Goal: Task Accomplishment & Management: Manage account settings

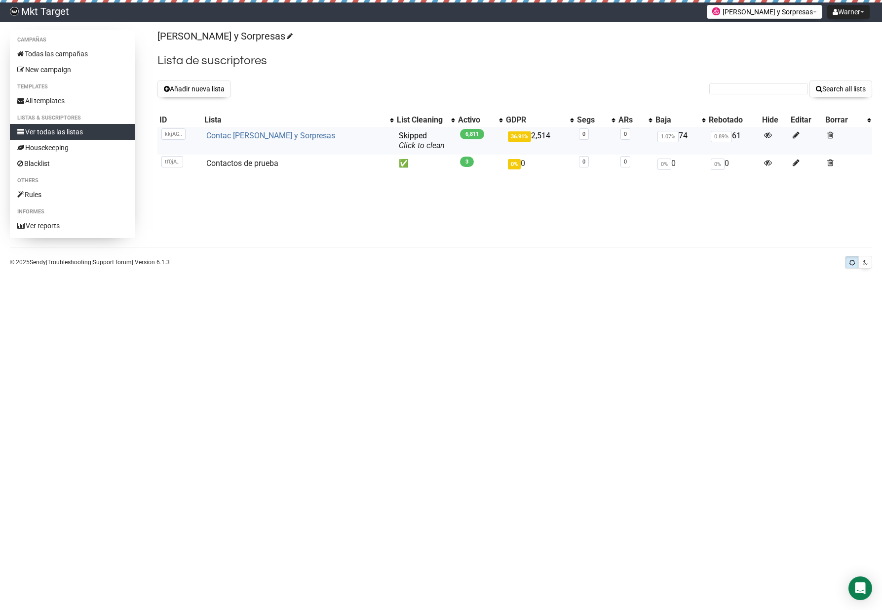
click at [266, 139] on link "Contac Flores y Sorpresas" at bounding box center [270, 135] width 129 height 9
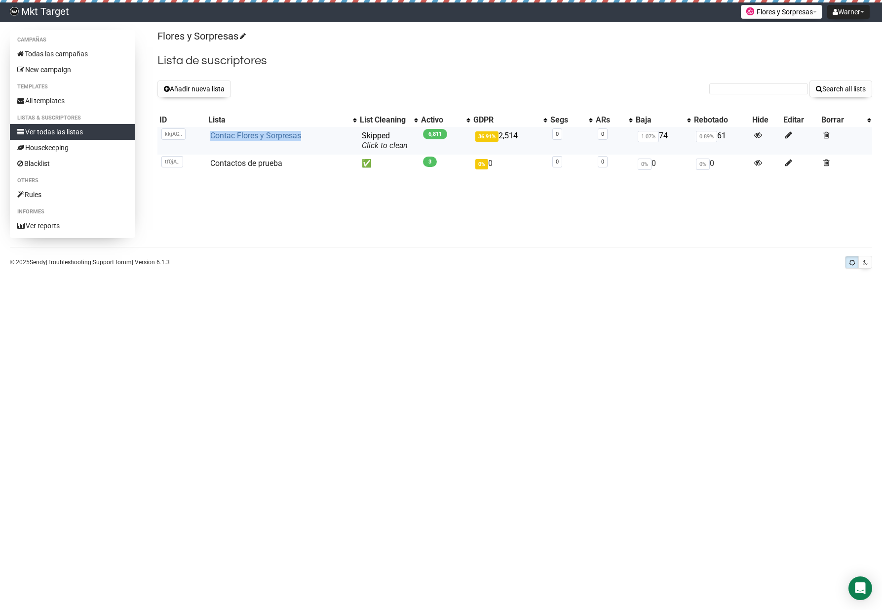
drag, startPoint x: 303, startPoint y: 137, endPoint x: 208, endPoint y: 138, distance: 94.8
click at [208, 138] on td "Contac Flores y Sorpresas" at bounding box center [282, 141] width 152 height 28
copy link "Contac Flores y Sorpresas"
drag, startPoint x: 326, startPoint y: 209, endPoint x: 220, endPoint y: 95, distance: 156.2
click at [326, 209] on div "Campañas Todas las campañas New campaign Templates All templates Listas & Suscr…" at bounding box center [441, 134] width 863 height 208
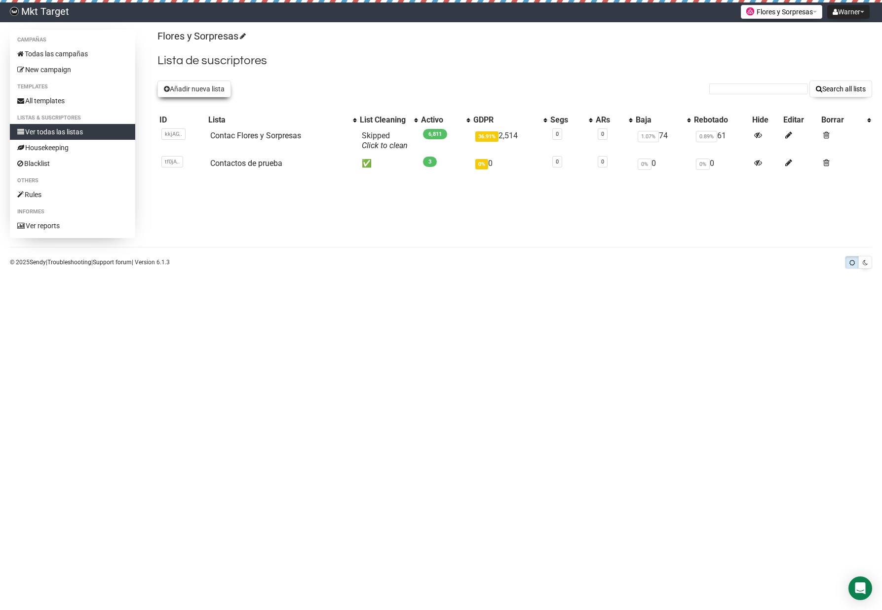
click at [212, 90] on button "Añadir nueva lista" at bounding box center [195, 88] width 74 height 17
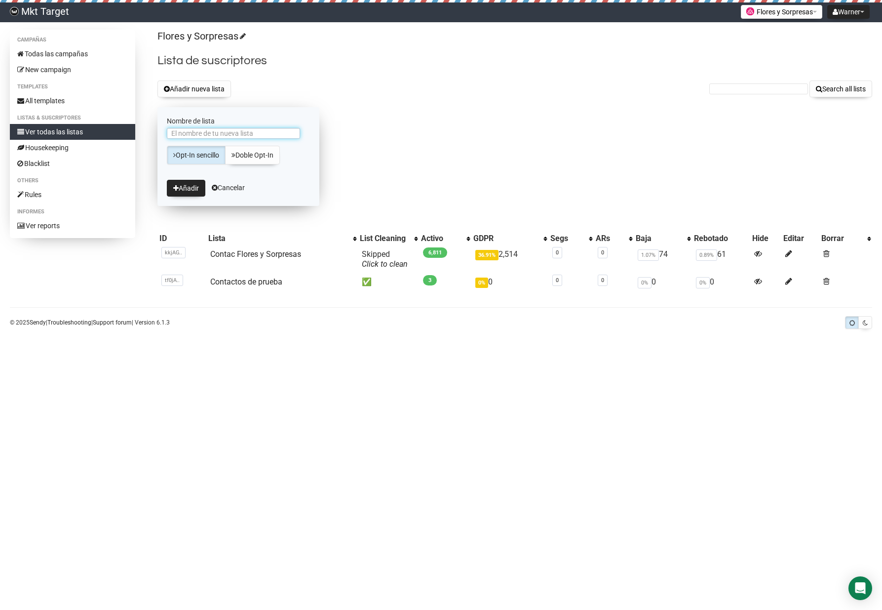
click at [228, 133] on input "Nombre de lista" at bounding box center [233, 133] width 133 height 11
paste input "Contac Flores y Sorpresas"
click at [192, 134] on input "Contac Flores y Sorpresas" at bounding box center [233, 133] width 133 height 11
click at [279, 132] on input "Contactos Flores y Sorpresas" at bounding box center [233, 133] width 133 height 11
paste input "FyS de 26 04 23 al 03 02 25"
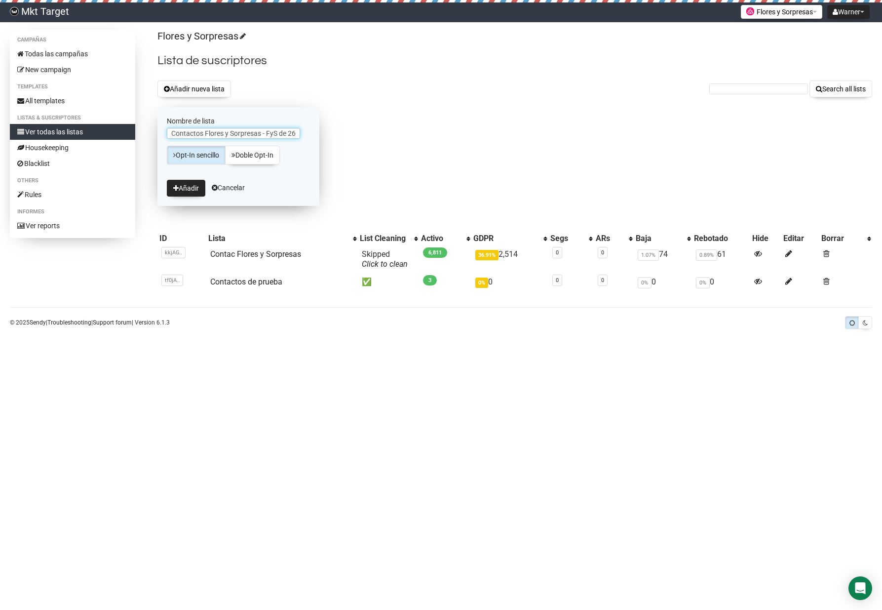
scroll to position [0, 55]
click at [232, 134] on input "Contactos Flores y Sorpresas - FyS de 26 04 23 al 03 02 25" at bounding box center [233, 133] width 133 height 11
drag, startPoint x: 298, startPoint y: 133, endPoint x: 171, endPoint y: 133, distance: 126.4
click at [144, 133] on div "Campañas Todas las campañas New campaign Templates All templates Listas & Suscr…" at bounding box center [441, 164] width 863 height 269
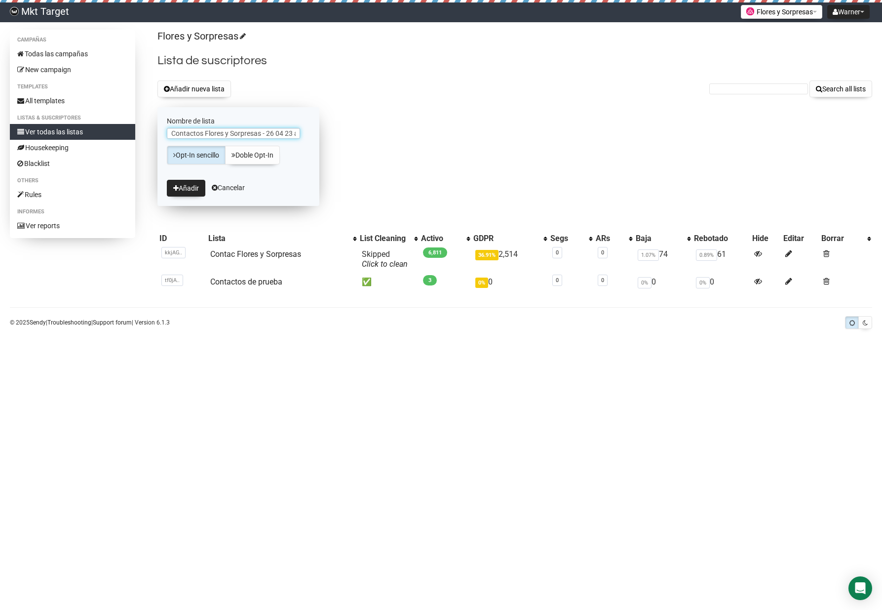
click at [260, 134] on input "Contactos Flores y Sorpresas - 26 04 23 al 03 02 25" at bounding box center [233, 133] width 133 height 11
drag, startPoint x: 205, startPoint y: 133, endPoint x: 152, endPoint y: 132, distance: 53.3
click at [153, 131] on div "Campañas Todas las campañas New campaign Templates All templates Listas & Suscr…" at bounding box center [441, 164] width 863 height 269
type input "Flores y Sorpresas - 26 04 23 al 03 02 25"
click at [190, 189] on button "Añadir" at bounding box center [186, 188] width 39 height 17
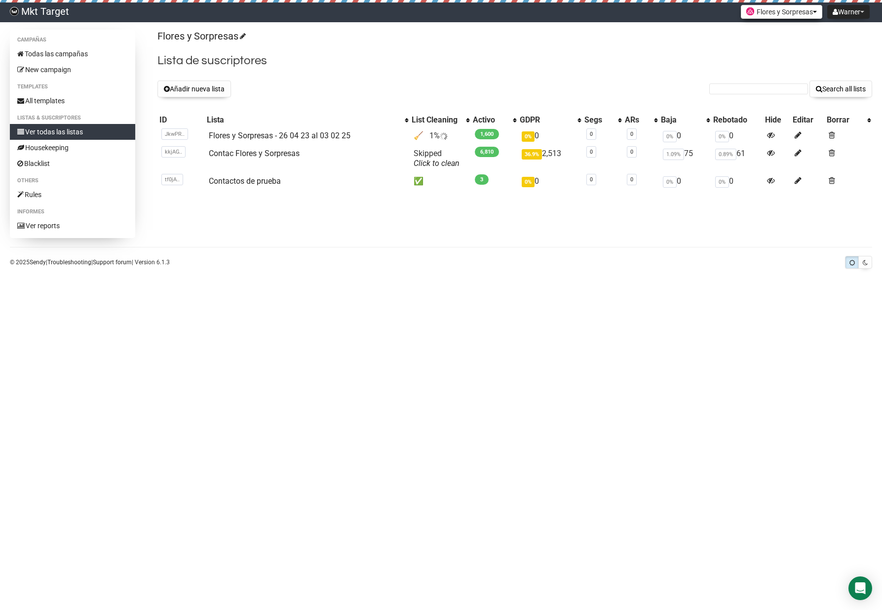
click at [808, 15] on button "Flores y Sorpresas" at bounding box center [781, 12] width 81 height 14
click at [596, 56] on h2 "Lista de suscriptores" at bounding box center [515, 61] width 715 height 18
click at [601, 56] on h2 "Lista de suscriptores" at bounding box center [515, 61] width 715 height 18
drag, startPoint x: 425, startPoint y: 134, endPoint x: 432, endPoint y: 135, distance: 7.4
click at [432, 135] on td "🧹 1%" at bounding box center [440, 136] width 61 height 18
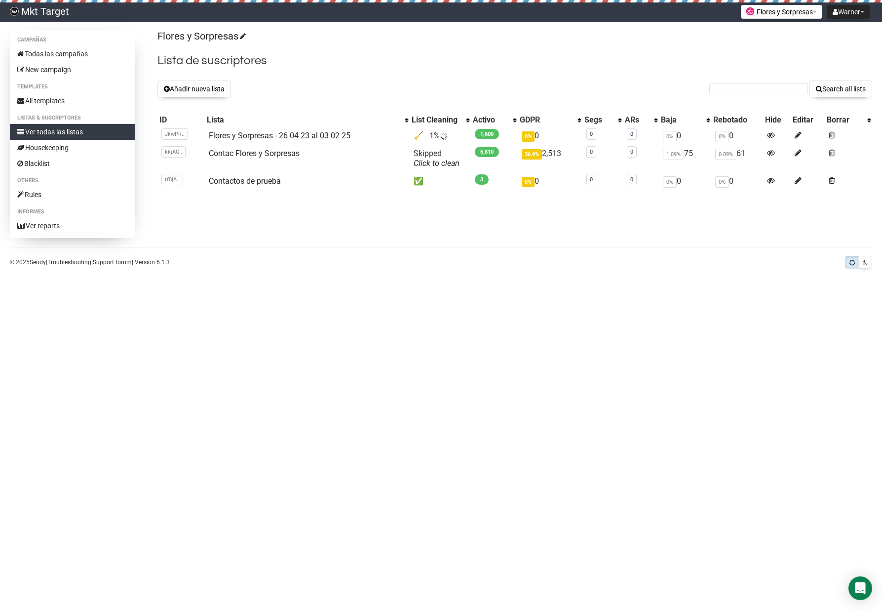
drag, startPoint x: 627, startPoint y: 229, endPoint x: 634, endPoint y: 229, distance: 7.9
click at [627, 229] on div "Campañas Todas las campañas New campaign Templates All templates Listas & Suscr…" at bounding box center [441, 134] width 863 height 208
click at [324, 138] on link "Flores y Sorpresas - 26 04 23 al 03 02 25" at bounding box center [280, 135] width 142 height 9
drag, startPoint x: 584, startPoint y: 219, endPoint x: 488, endPoint y: 195, distance: 98.8
click at [584, 219] on div "Campañas Todas las campañas New campaign Templates All templates Listas & Suscr…" at bounding box center [441, 134] width 863 height 208
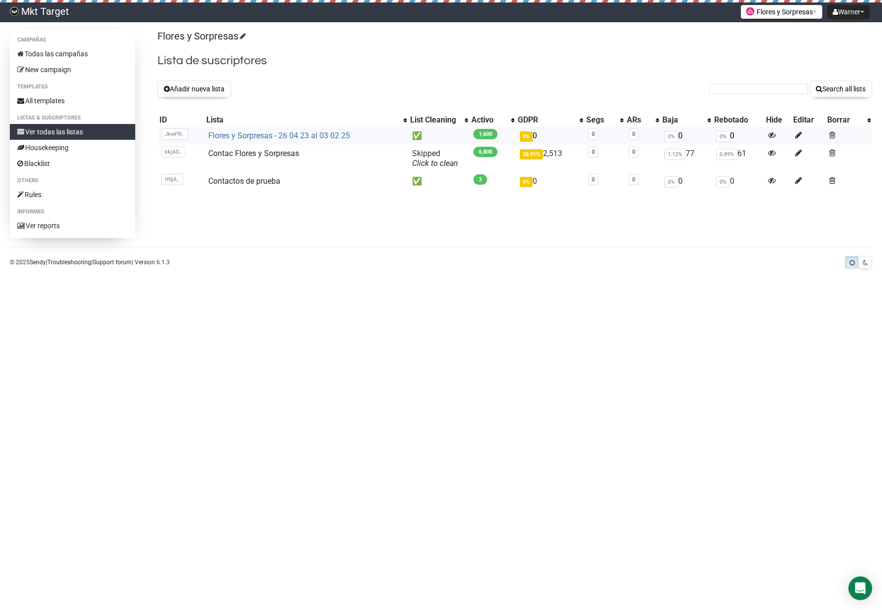
click at [316, 138] on link "Flores y Sorpresas - 26 04 23 al 03 02 25" at bounding box center [279, 135] width 142 height 9
click at [330, 137] on link "Flores y Sorpresas - 26 04 23 al 03 02 25" at bounding box center [279, 135] width 142 height 9
click at [284, 138] on link "Flores y Sorpresas - 26 04 23 al 03 02 25" at bounding box center [279, 135] width 142 height 9
click at [279, 153] on link "Contac Flores y Sorpresas" at bounding box center [253, 153] width 91 height 9
click at [801, 133] on icon at bounding box center [798, 135] width 7 height 8
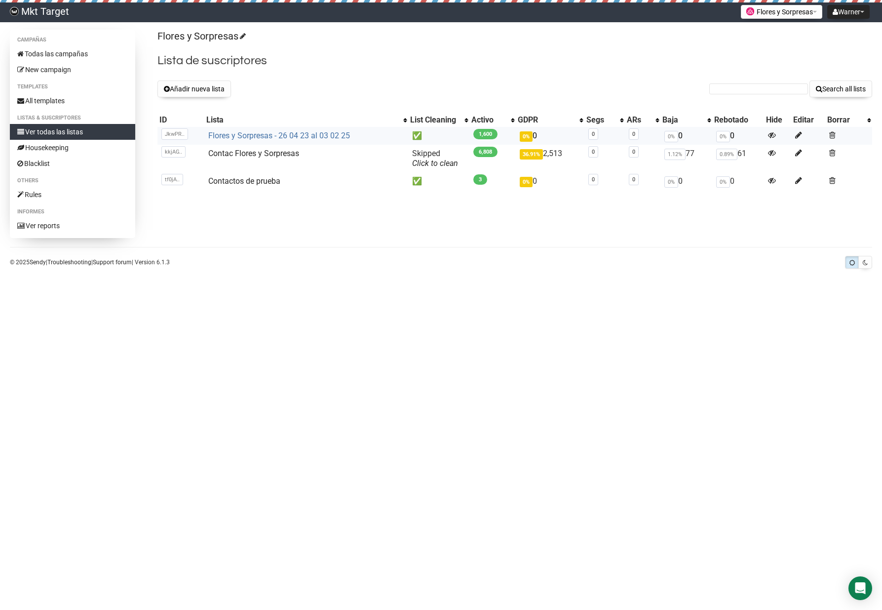
click at [321, 135] on link "Flores y Sorpresas - 26 04 23 al 03 02 25" at bounding box center [279, 135] width 142 height 9
drag, startPoint x: 49, startPoint y: 219, endPoint x: 57, endPoint y: 219, distance: 7.9
click at [49, 219] on link "Ver reports" at bounding box center [72, 226] width 125 height 16
